Goal: Task Accomplishment & Management: Complete application form

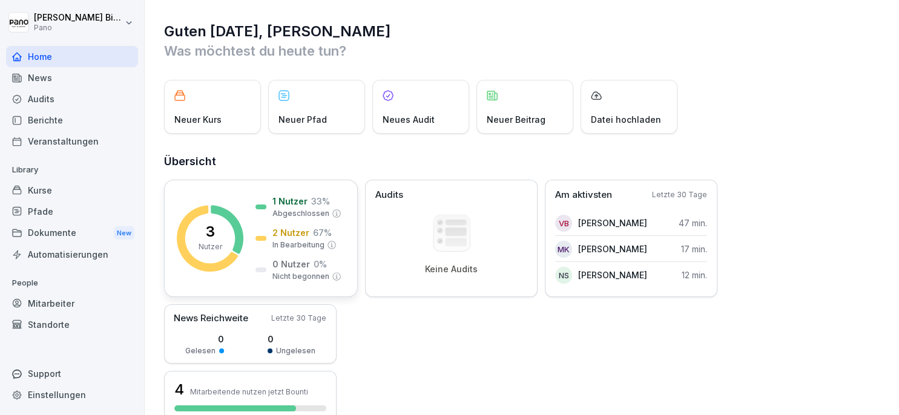
click at [248, 245] on div "3 Nutzer 1 Nutzer 33 % Abgeschlossen 2 Nutzer 67 % In Bearbeitung 0 Nutzer 0 % …" at bounding box center [261, 238] width 194 height 117
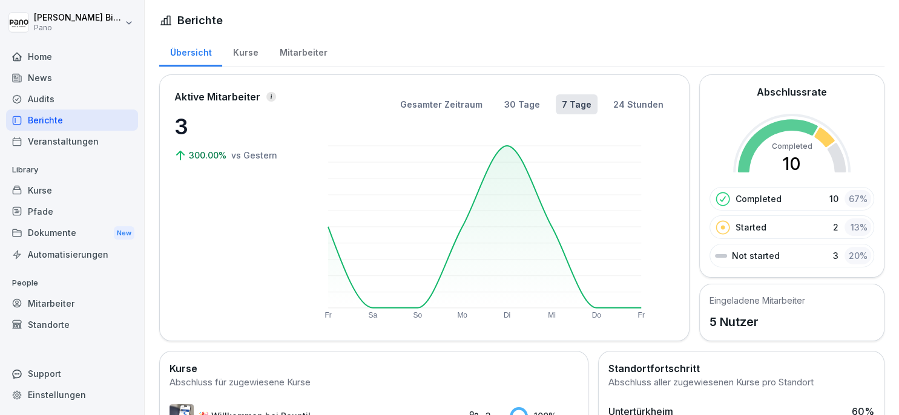
click at [76, 59] on div "Home" at bounding box center [72, 56] width 132 height 21
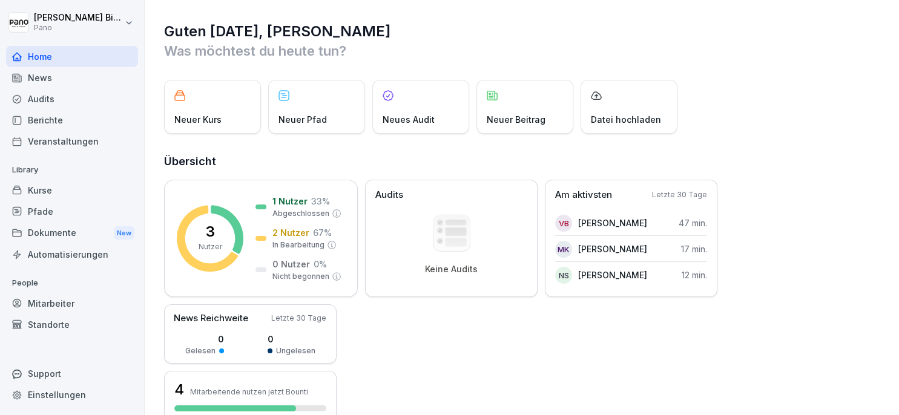
click at [49, 57] on div "Home" at bounding box center [72, 56] width 132 height 21
click at [55, 78] on div "News" at bounding box center [72, 77] width 132 height 21
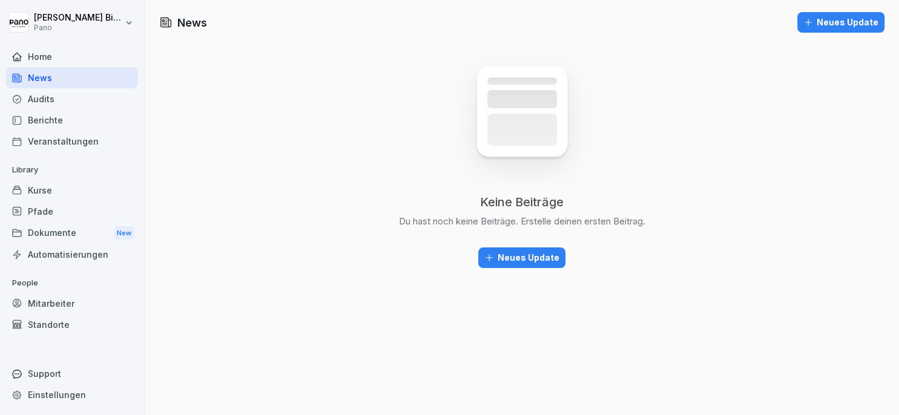
click at [48, 54] on div "Home" at bounding box center [72, 56] width 132 height 21
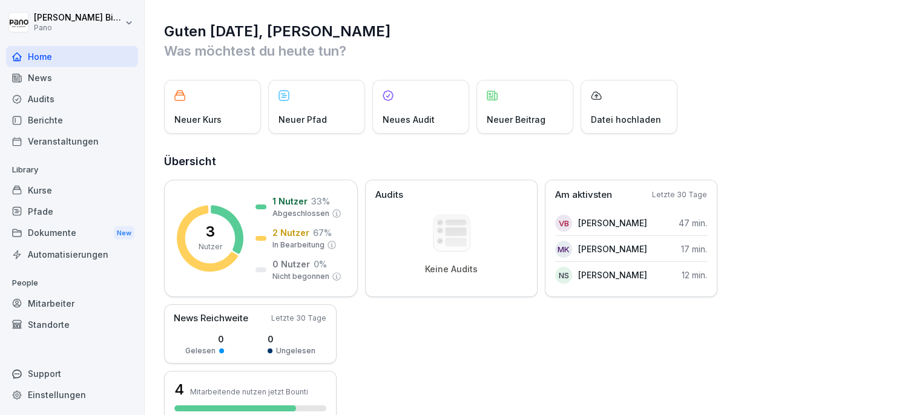
click at [64, 309] on div "Mitarbeiter" at bounding box center [72, 303] width 132 height 21
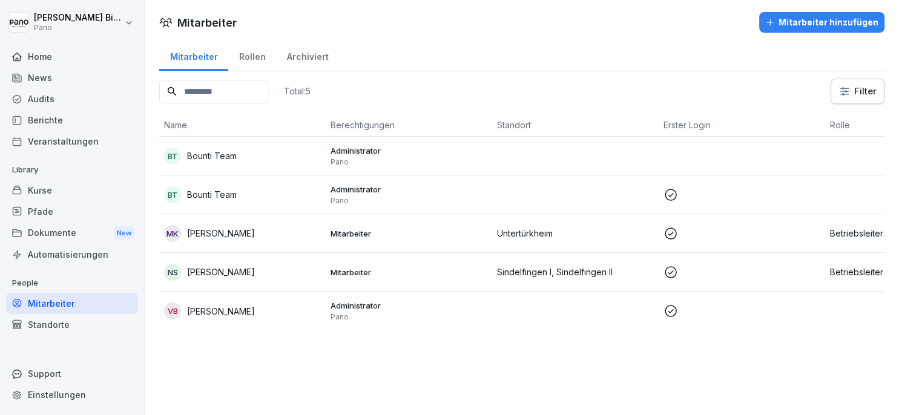
click at [790, 25] on div "Mitarbeiter hinzufügen" at bounding box center [821, 22] width 113 height 13
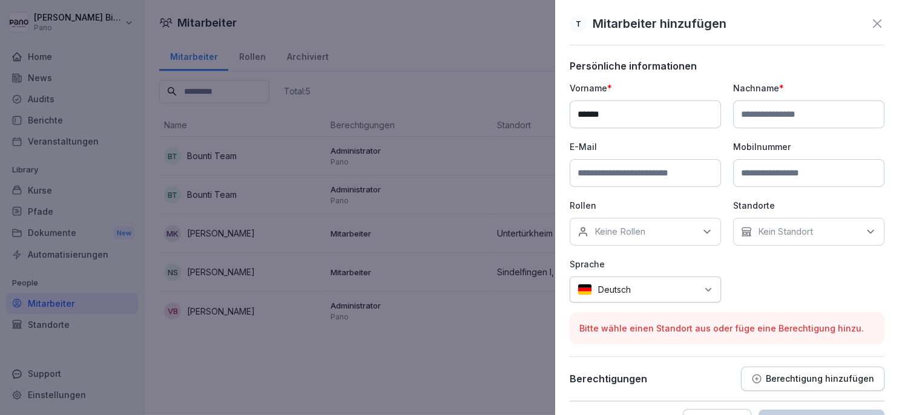
type input "******"
type input "**********"
click at [685, 224] on div "Keine Rollen" at bounding box center [644, 232] width 151 height 28
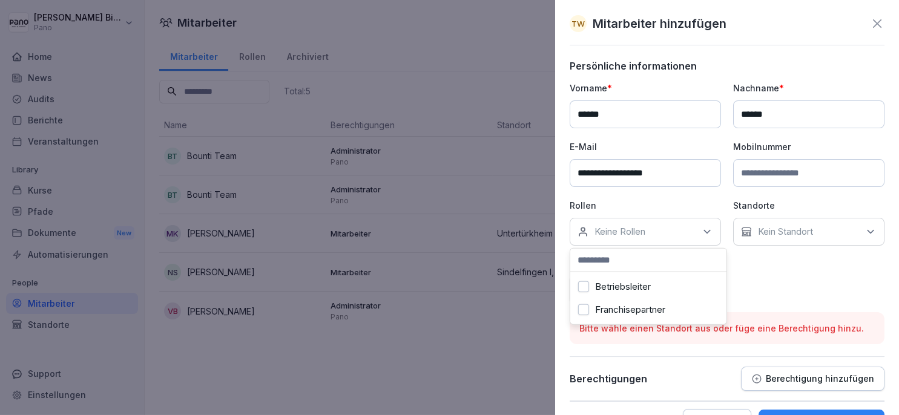
scroll to position [33, 0]
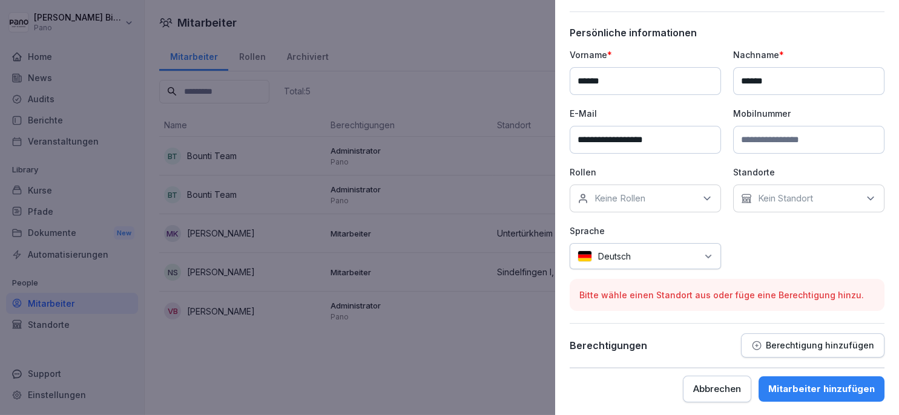
click at [759, 234] on div "**********" at bounding box center [726, 158] width 315 height 221
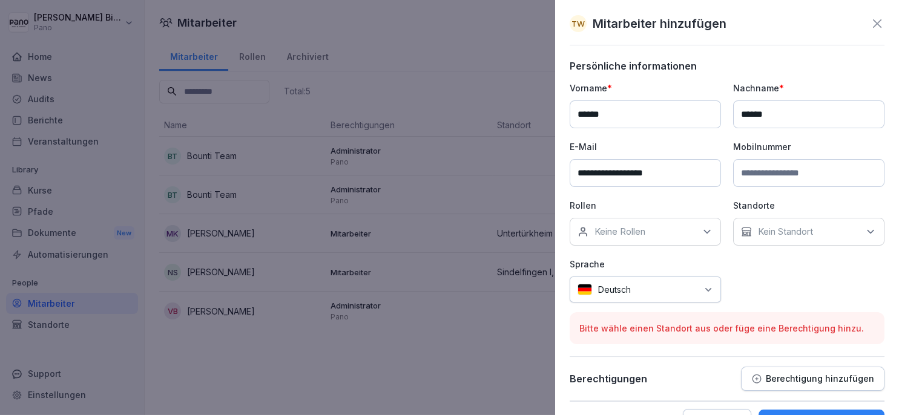
click at [675, 233] on div "Keine Rollen" at bounding box center [644, 232] width 151 height 28
click at [580, 315] on button "Franchisepartner" at bounding box center [583, 309] width 11 height 11
click at [783, 234] on p "Kein Standort" at bounding box center [785, 232] width 55 height 12
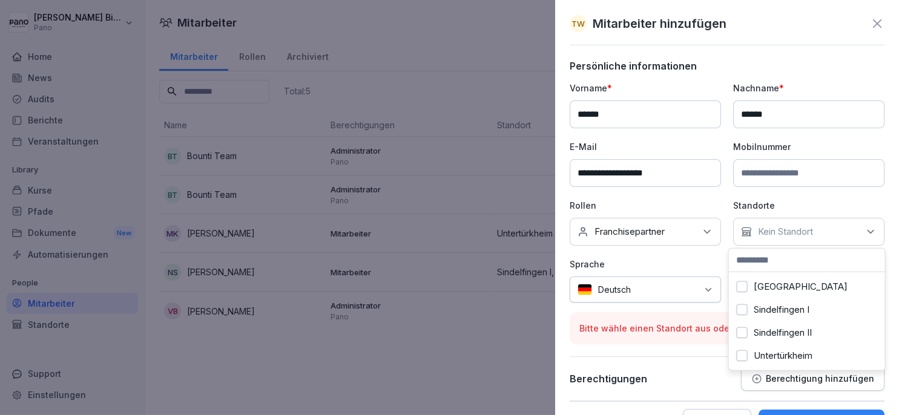
click at [761, 289] on label "Ravensburg" at bounding box center [800, 286] width 94 height 11
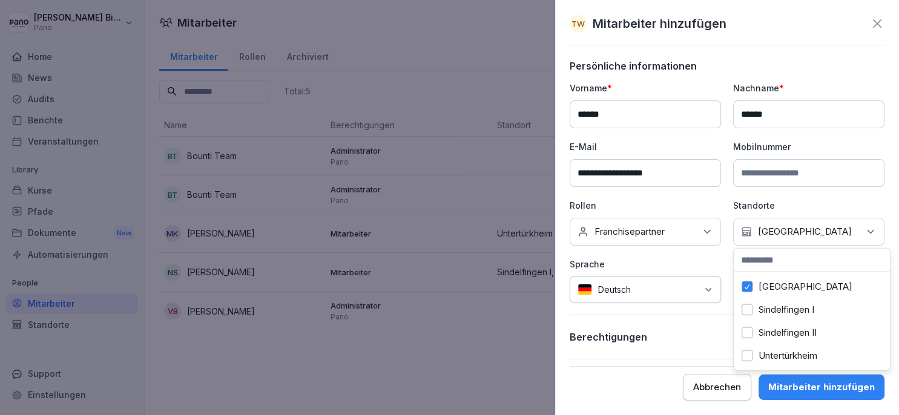
click at [723, 255] on div "**********" at bounding box center [726, 192] width 315 height 221
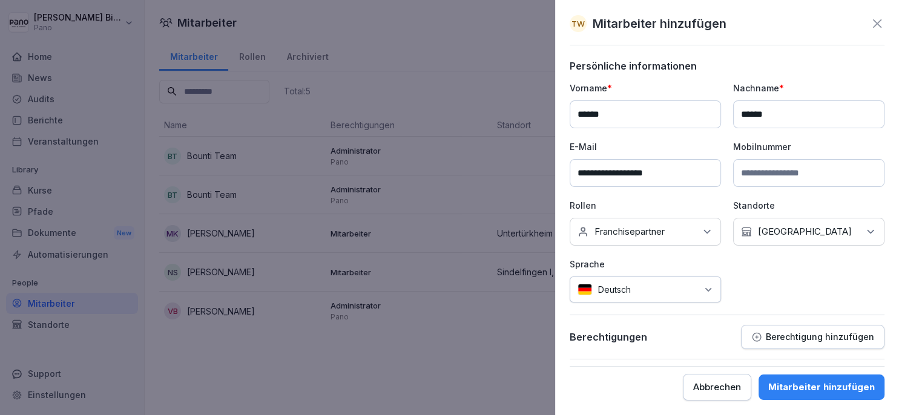
click at [809, 387] on div "Mitarbeiter hinzufügen" at bounding box center [821, 387] width 107 height 13
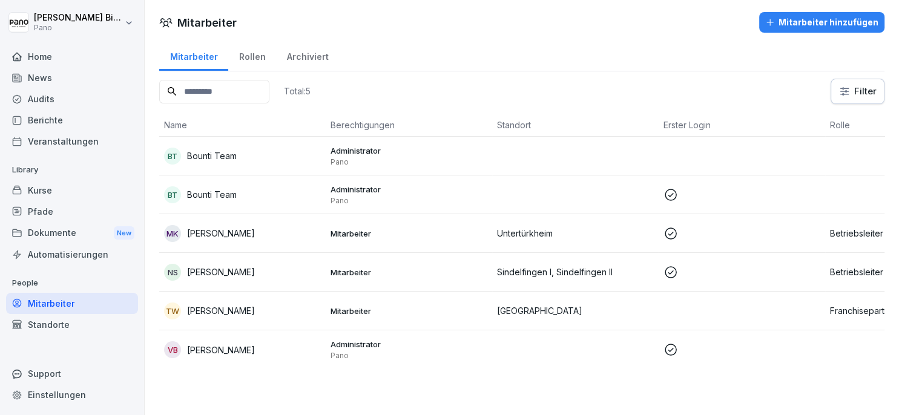
click at [793, 23] on div "Mitarbeiter hinzufügen" at bounding box center [821, 22] width 113 height 13
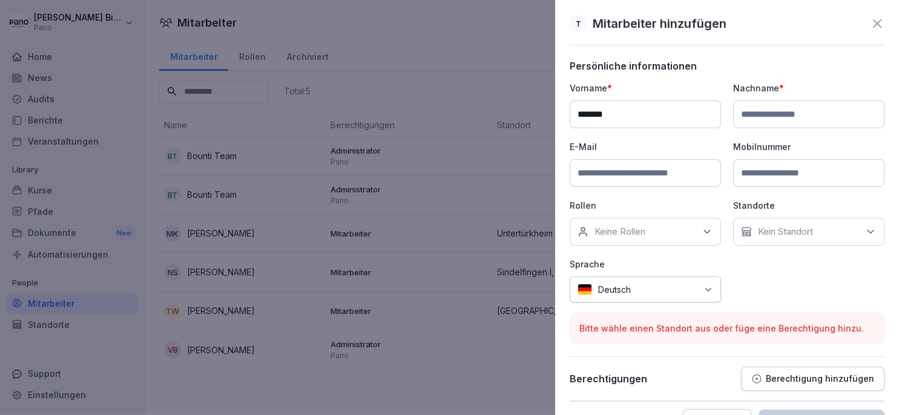
type input "******"
type input "**********"
click at [631, 228] on p "Keine Rollen" at bounding box center [619, 232] width 51 height 12
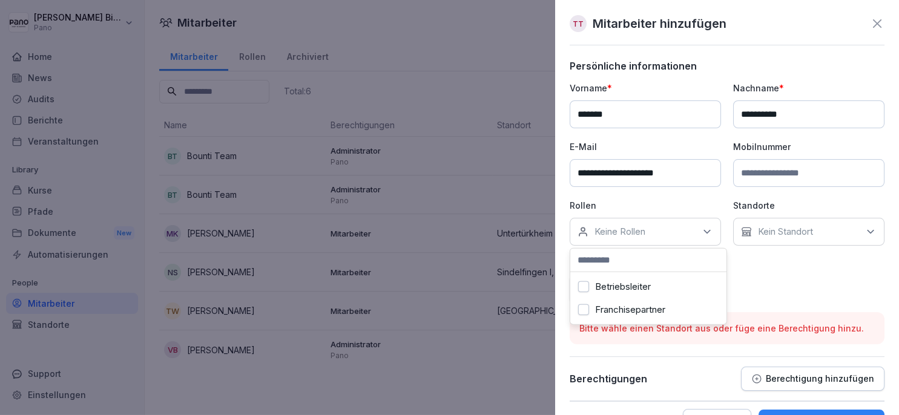
click at [614, 313] on label "Franchisepartner" at bounding box center [630, 309] width 70 height 11
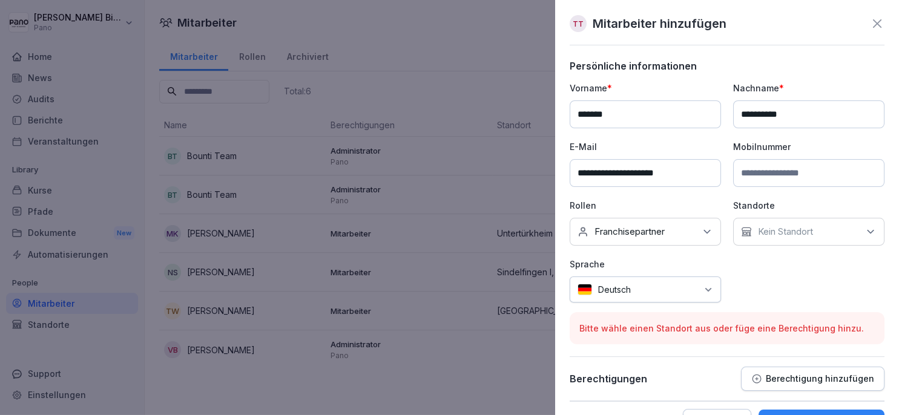
click at [778, 235] on p "Kein Standort" at bounding box center [785, 232] width 55 height 12
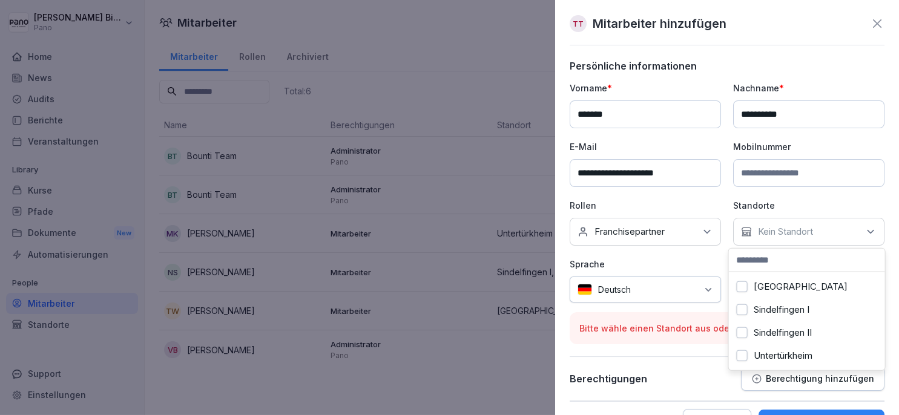
scroll to position [10, 0]
click at [792, 304] on label "Sindelfingen I" at bounding box center [781, 309] width 56 height 11
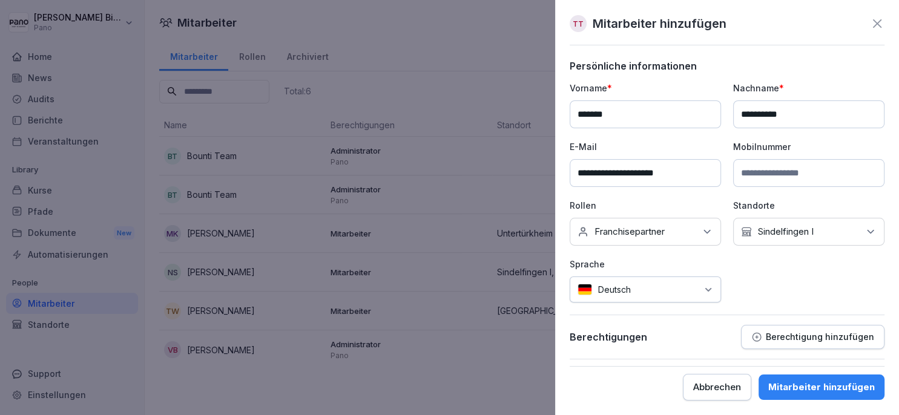
click at [691, 328] on div "Berechtigungen Berechtigung hinzufügen" at bounding box center [726, 337] width 315 height 24
click at [796, 238] on div "Kein Standort Sindelfingen I" at bounding box center [808, 232] width 151 height 28
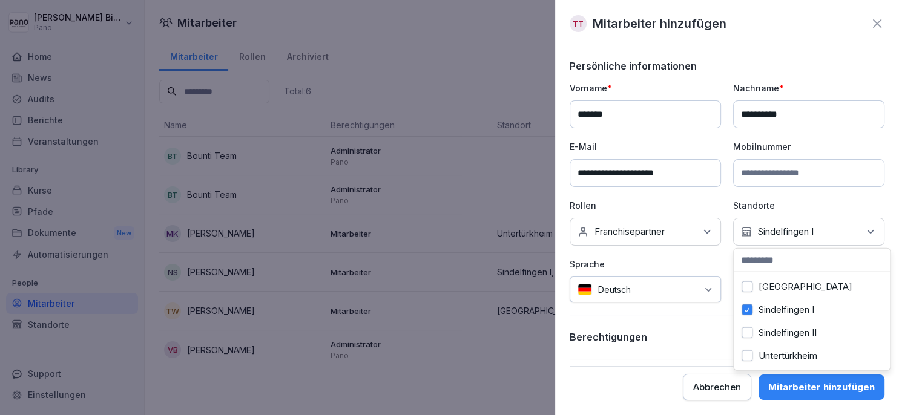
click at [685, 330] on div "Berechtigungen Berechtigung hinzufügen" at bounding box center [726, 337] width 315 height 24
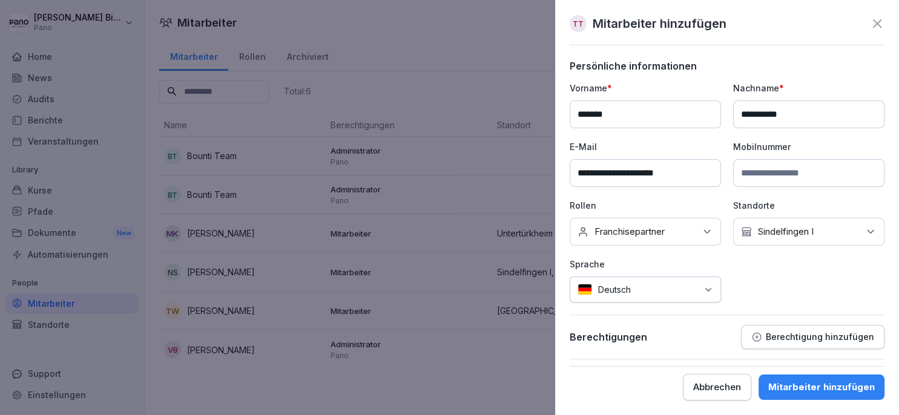
click at [805, 390] on div "Mitarbeiter hinzufügen" at bounding box center [821, 387] width 107 height 13
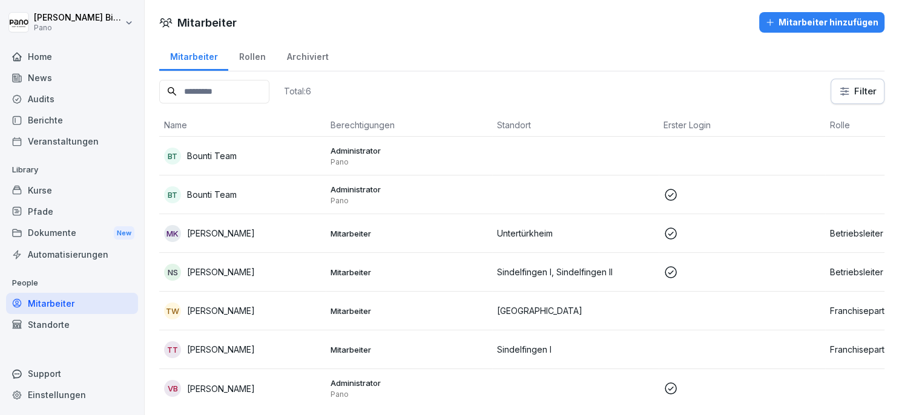
scroll to position [22, 0]
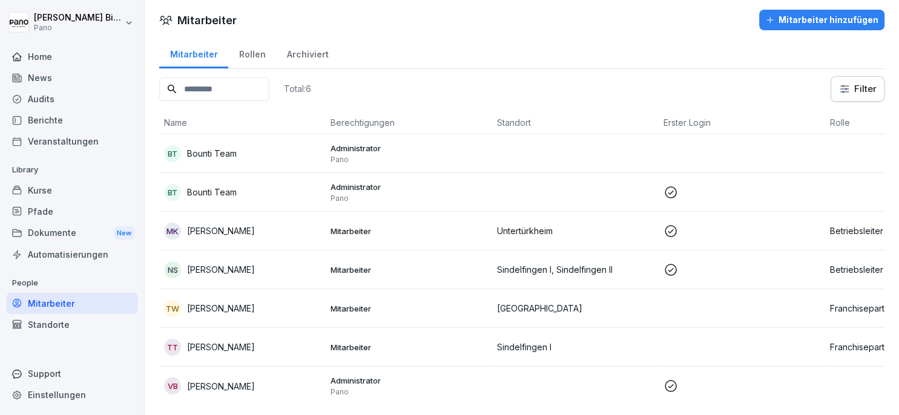
click at [38, 212] on div "Pfade" at bounding box center [72, 211] width 132 height 21
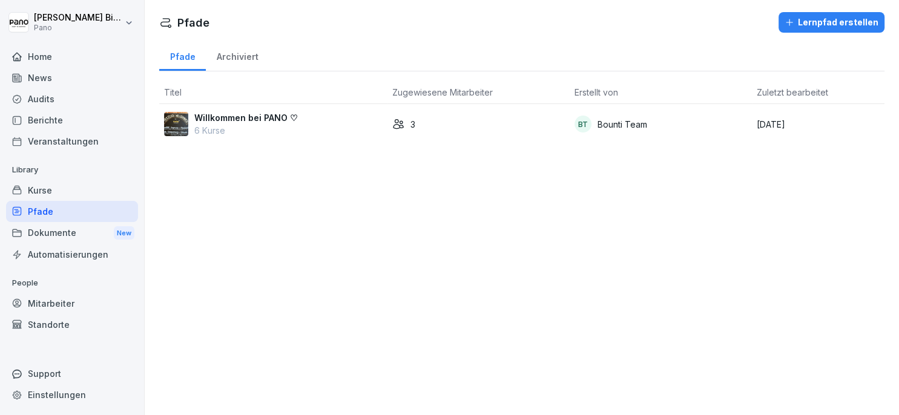
click at [318, 132] on div "Willkommen bei PANO ♡ 6 Kurse" at bounding box center [273, 123] width 218 height 25
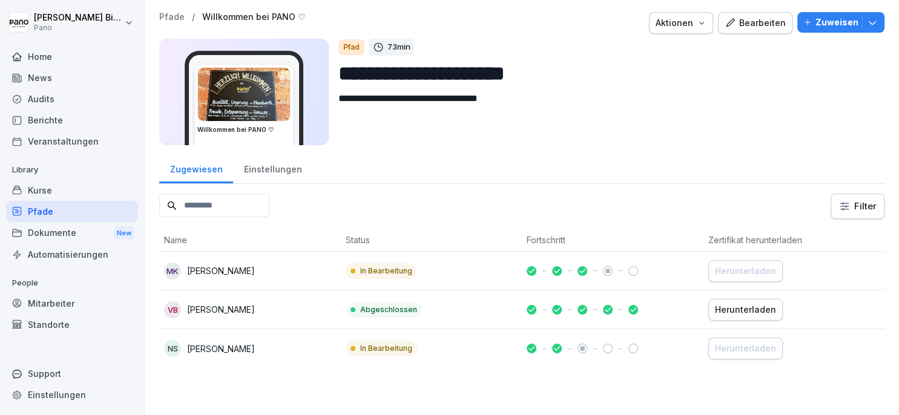
click at [819, 21] on p "Zuweisen" at bounding box center [836, 22] width 43 height 13
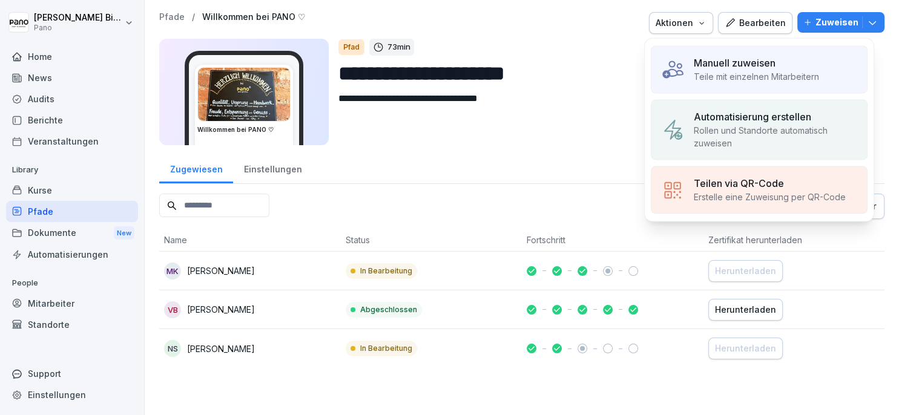
click at [770, 69] on p "Manuell zuweisen" at bounding box center [735, 63] width 82 height 15
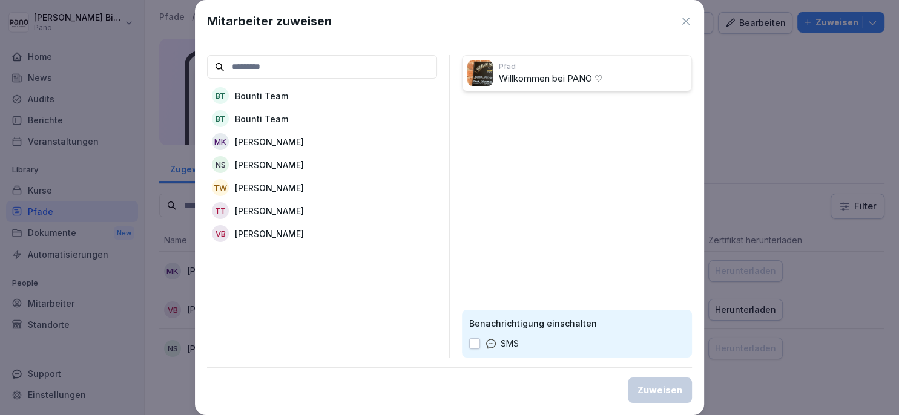
click at [265, 186] on p "[PERSON_NAME]" at bounding box center [269, 188] width 69 height 13
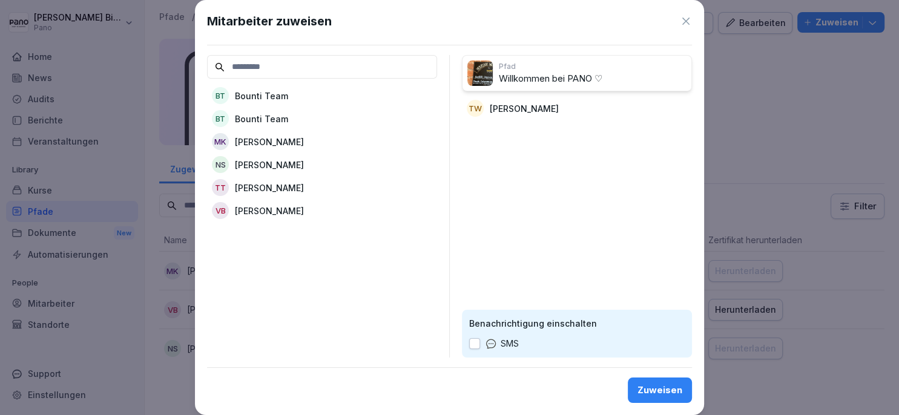
click at [265, 186] on p "[PERSON_NAME]" at bounding box center [269, 188] width 69 height 13
click at [655, 390] on div "Zuweisen" at bounding box center [659, 390] width 45 height 13
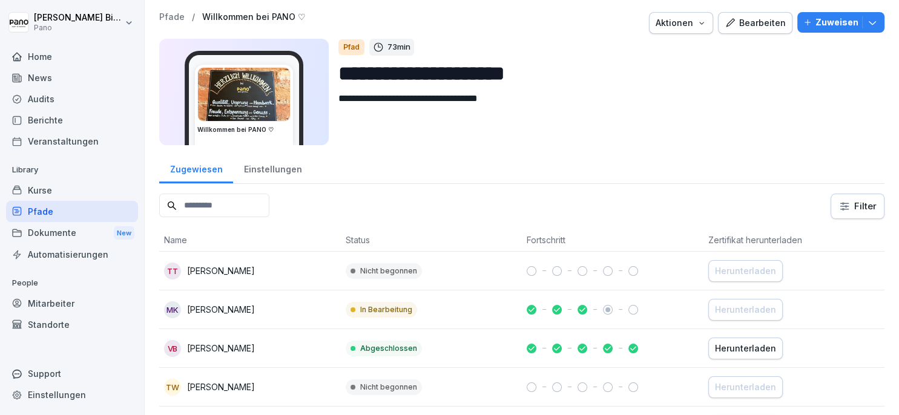
scroll to position [51, 0]
